Goal: Task Accomplishment & Management: Complete application form

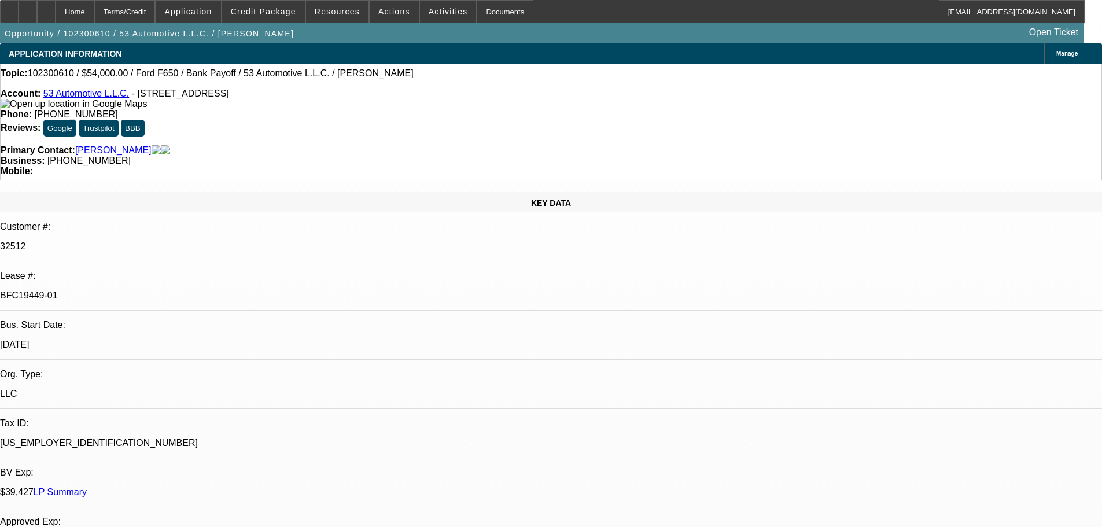
select select "0"
select select "2"
select select "0"
select select "4"
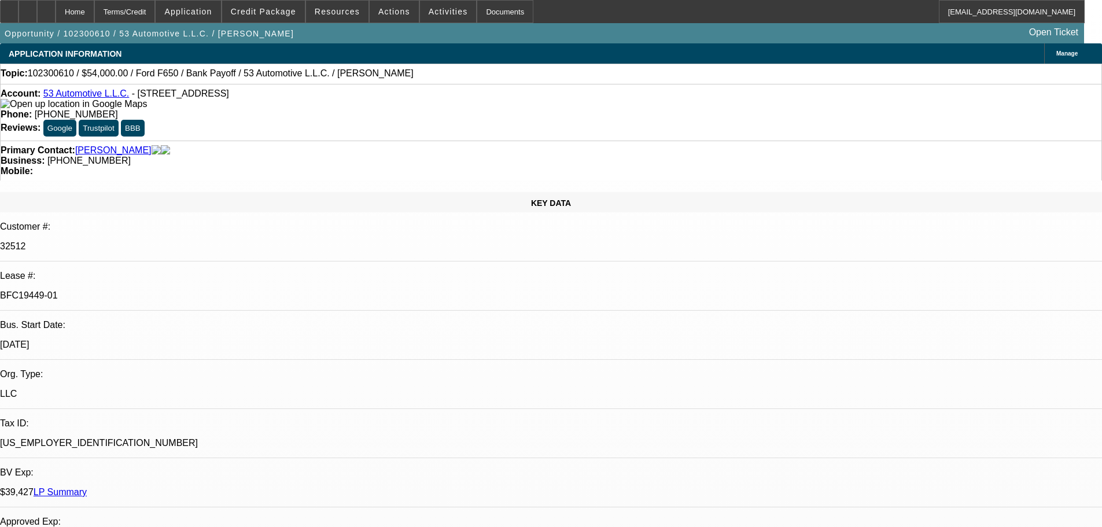
select select "0"
select select "2"
select select "0"
select select "4"
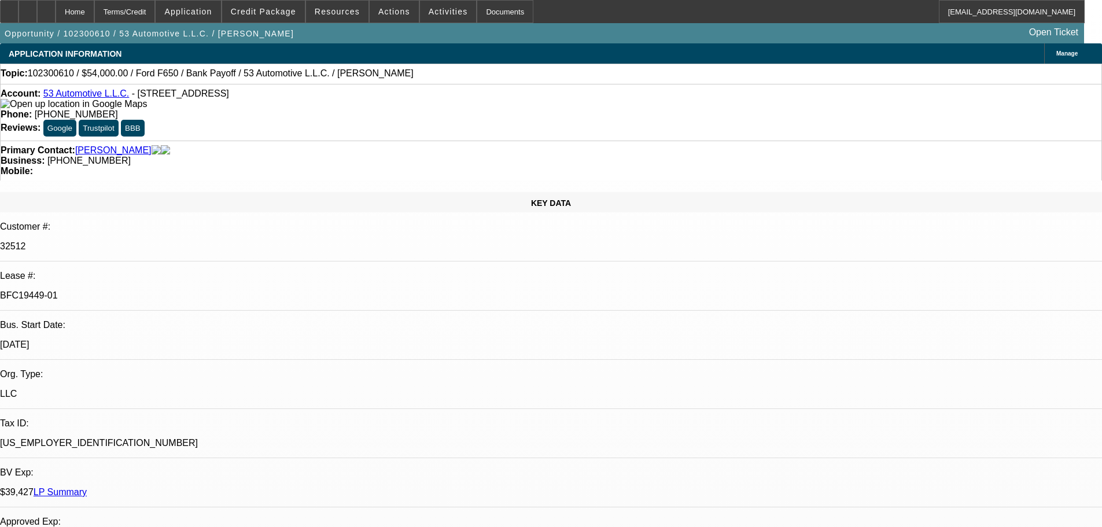
select select "0"
select select "2"
select select "0.1"
select select "4"
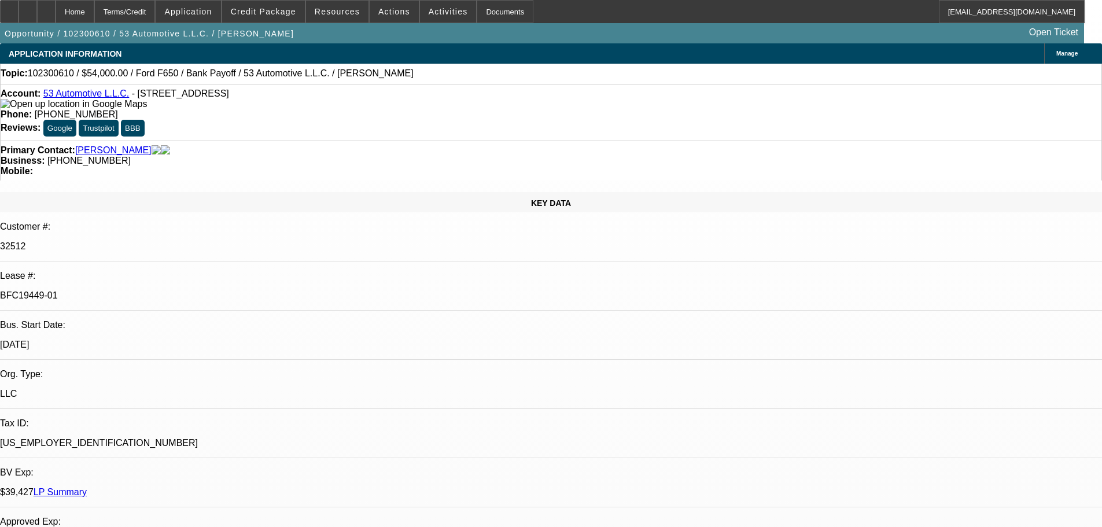
select select "0"
select select "2"
select select "0.1"
select select "4"
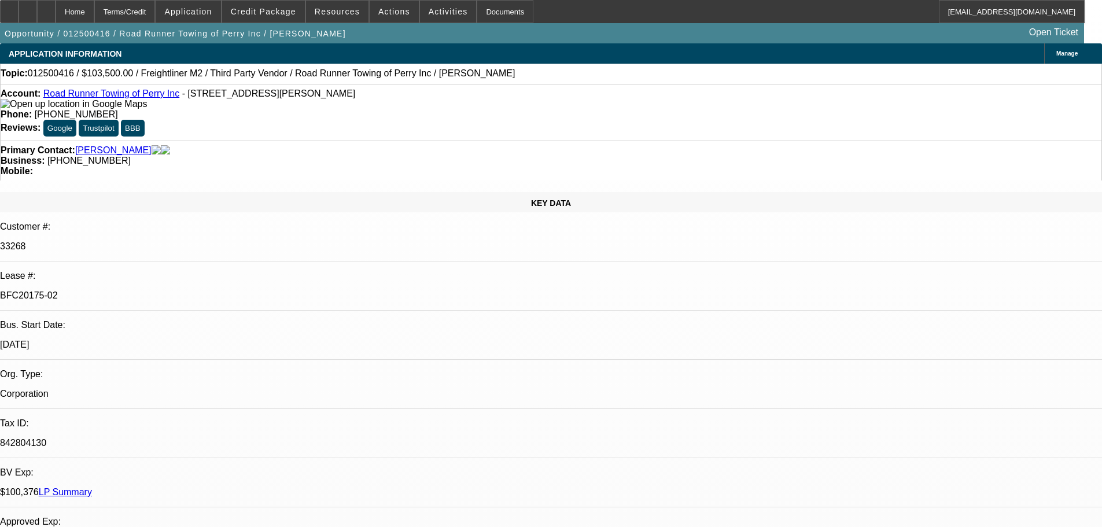
select select "0"
select select "2"
select select "0"
select select "6"
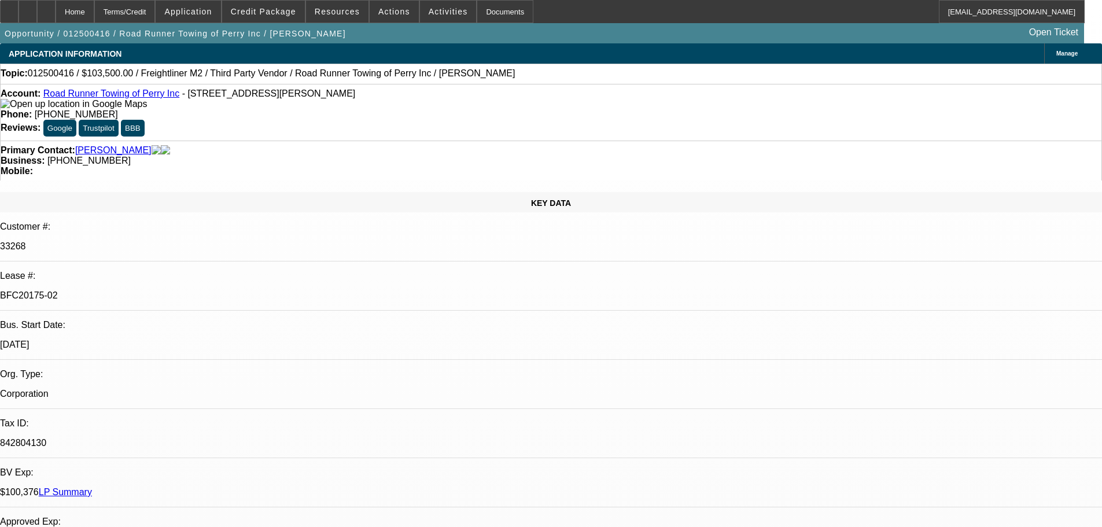
select select "0"
select select "2"
select select "0"
select select "6"
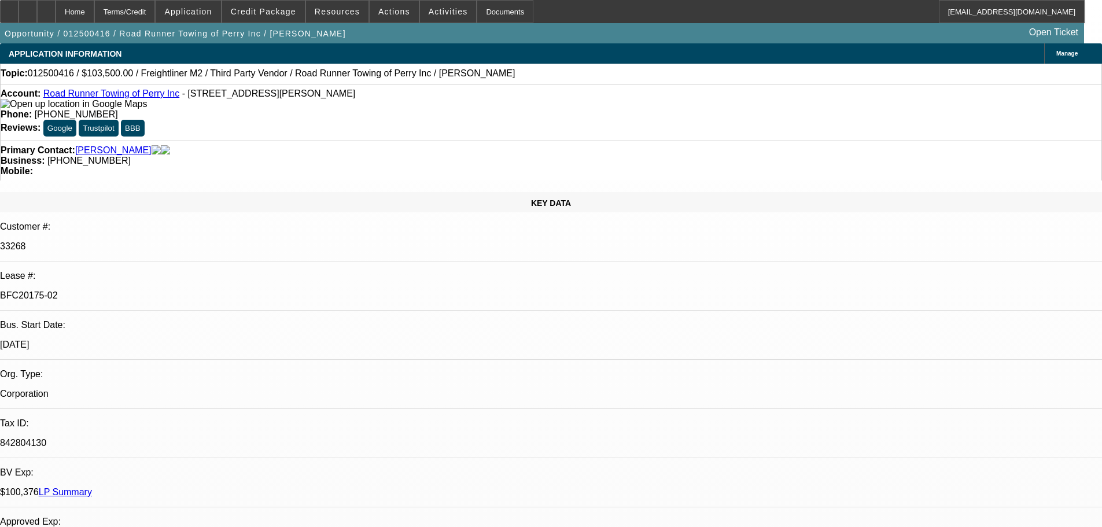
select select "0.1"
select select "2"
select select "0"
select select "6"
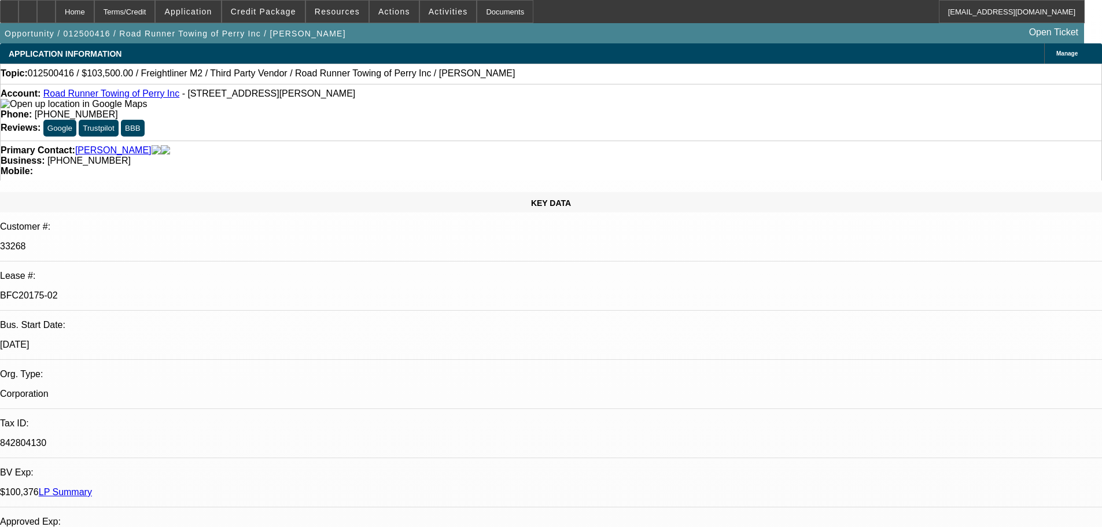
select select "0"
select select "2"
select select "0"
select select "6"
